Goal: Information Seeking & Learning: Learn about a topic

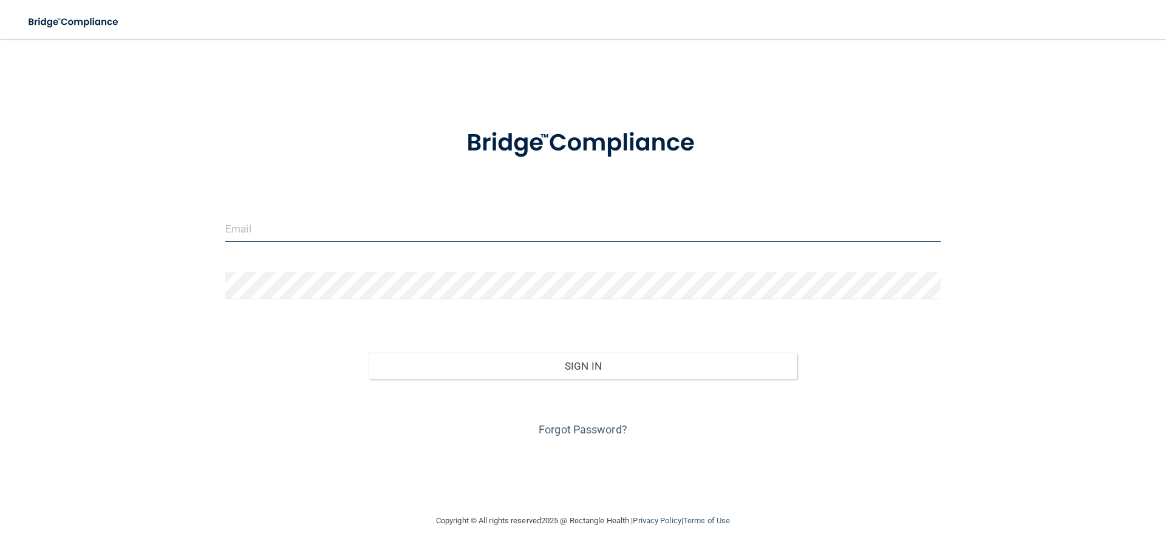
drag, startPoint x: 287, startPoint y: 225, endPoint x: 288, endPoint y: 236, distance: 10.4
click at [287, 227] on input "email" at bounding box center [582, 228] width 715 height 27
type input "[EMAIL_ADDRESS][DOMAIN_NAME]"
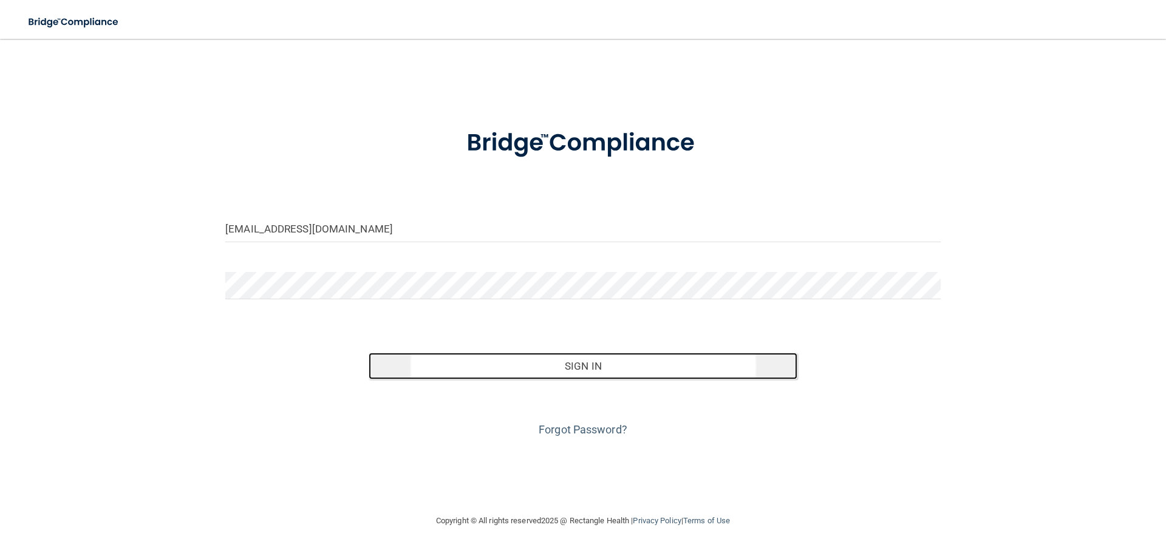
click at [628, 366] on button "Sign In" at bounding box center [583, 366] width 429 height 27
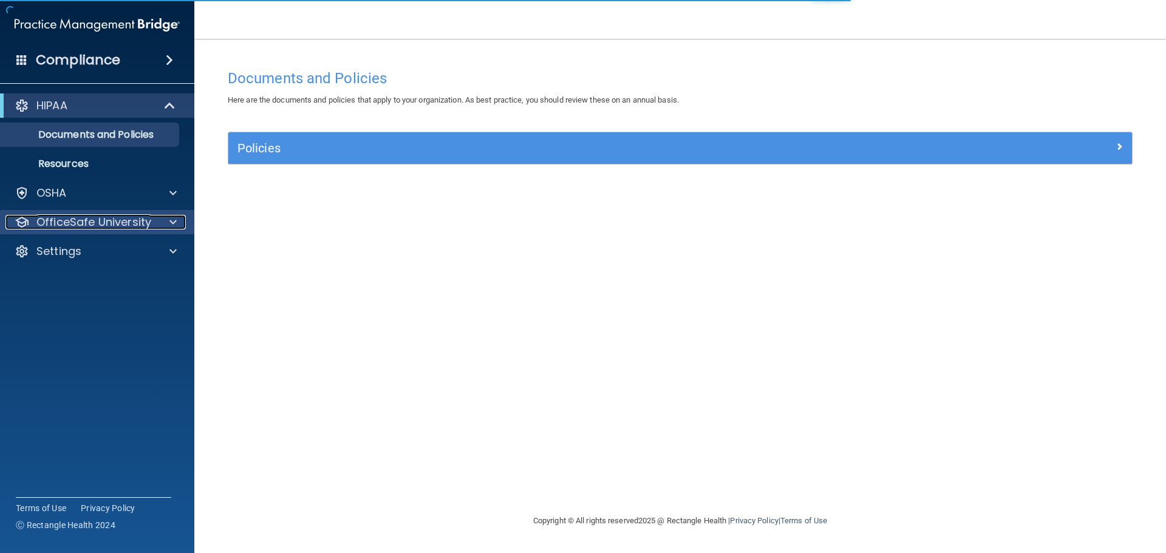
click at [125, 220] on p "OfficeSafe University" at bounding box center [93, 222] width 115 height 15
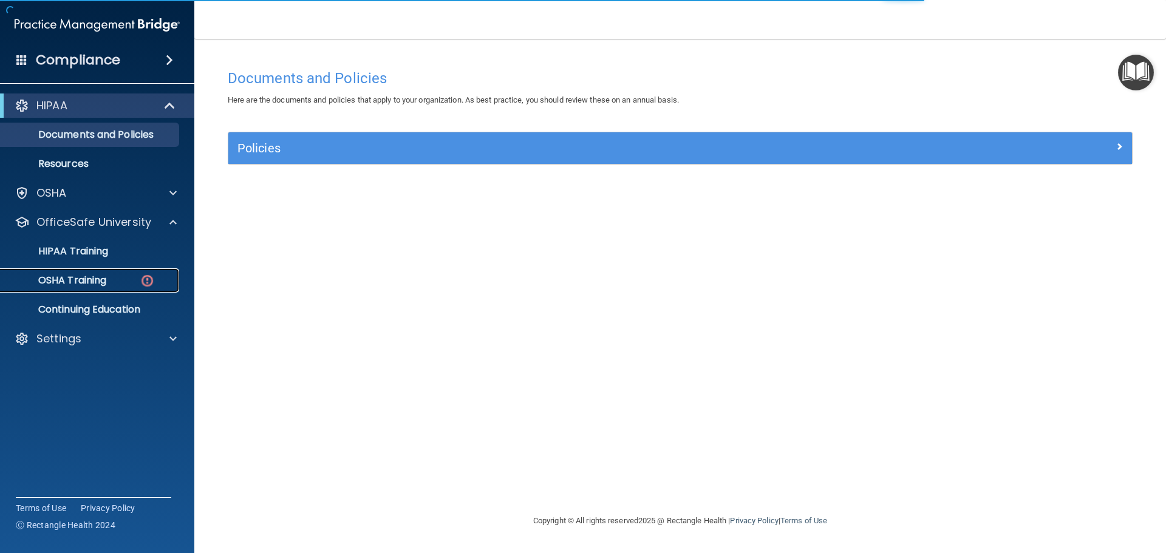
click at [118, 279] on div "OSHA Training" at bounding box center [91, 281] width 166 height 12
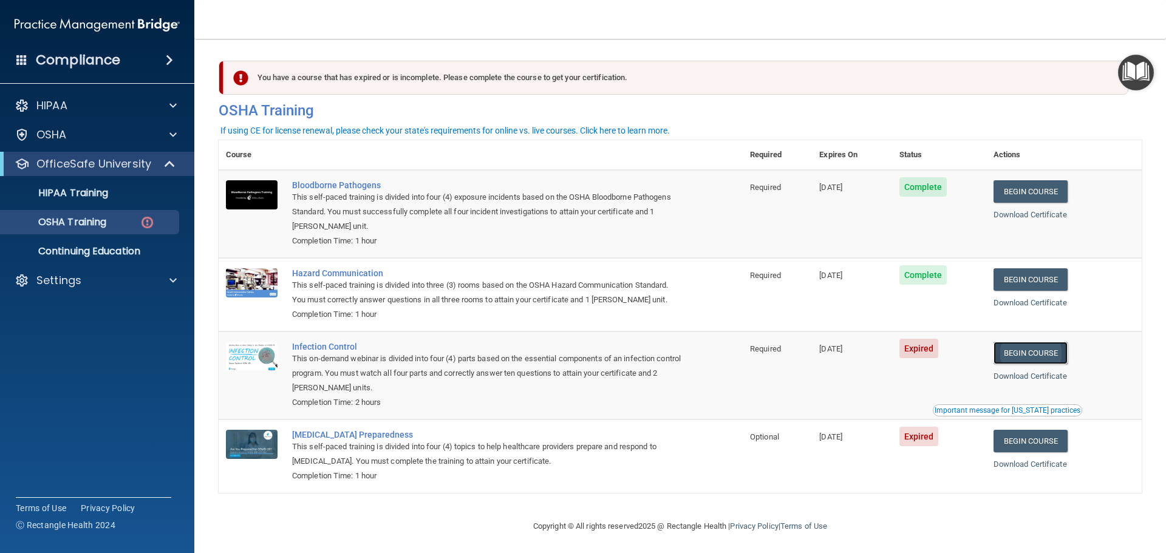
click at [1031, 354] on link "Begin Course" at bounding box center [1031, 353] width 74 height 22
